Goal: Task Accomplishment & Management: Manage account settings

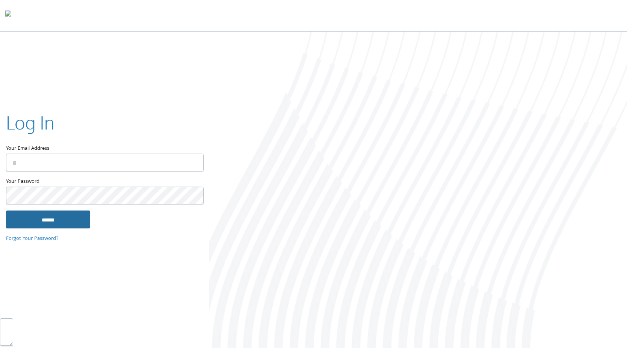
type input "**********"
click at [65, 221] on input "******" at bounding box center [48, 219] width 84 height 18
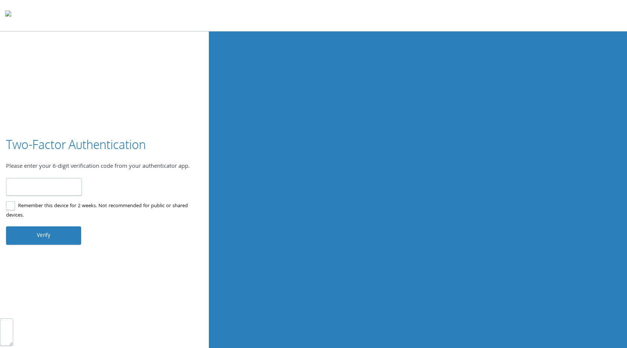
type input "******"
